Goal: Book appointment/travel/reservation

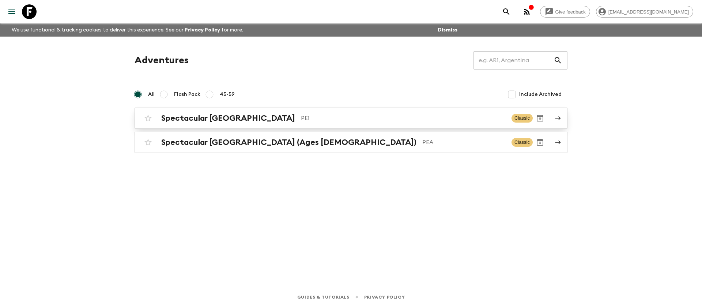
click at [224, 116] on h2 "Spectacular [GEOGRAPHIC_DATA]" at bounding box center [228, 118] width 134 height 10
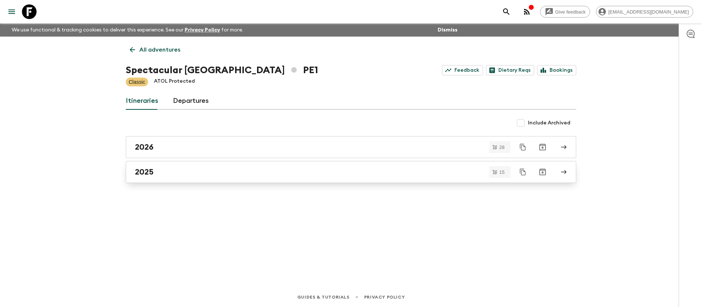
click at [187, 170] on div "2025" at bounding box center [344, 172] width 418 height 10
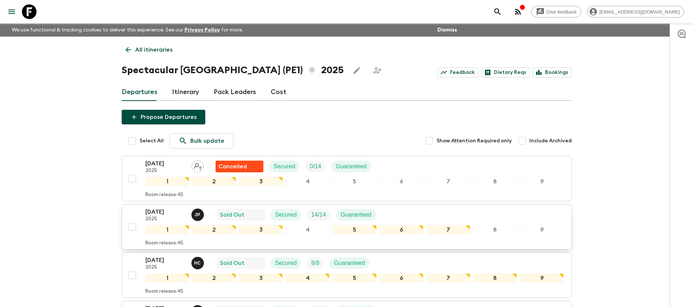
scroll to position [110, 0]
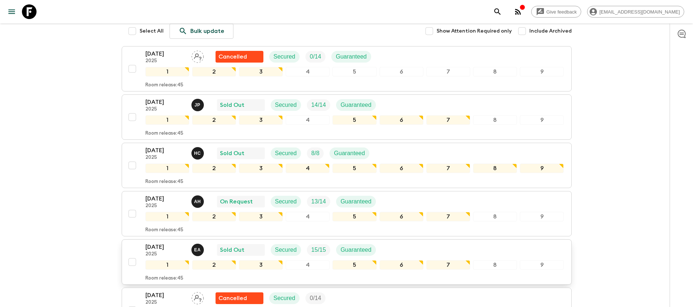
click at [455, 252] on div "[DATE] 2025 E A Sold Out Secured 15 / 15 Guaranteed" at bounding box center [354, 249] width 419 height 15
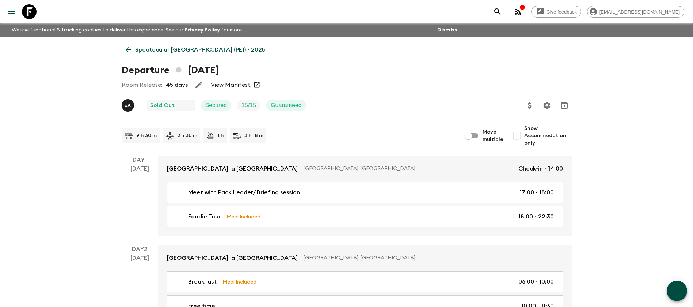
click at [234, 78] on div "Room Release: 45 days View Manifest" at bounding box center [347, 85] width 450 height 15
click at [235, 82] on link "View Manifest" at bounding box center [231, 84] width 40 height 7
